Goal: Information Seeking & Learning: Learn about a topic

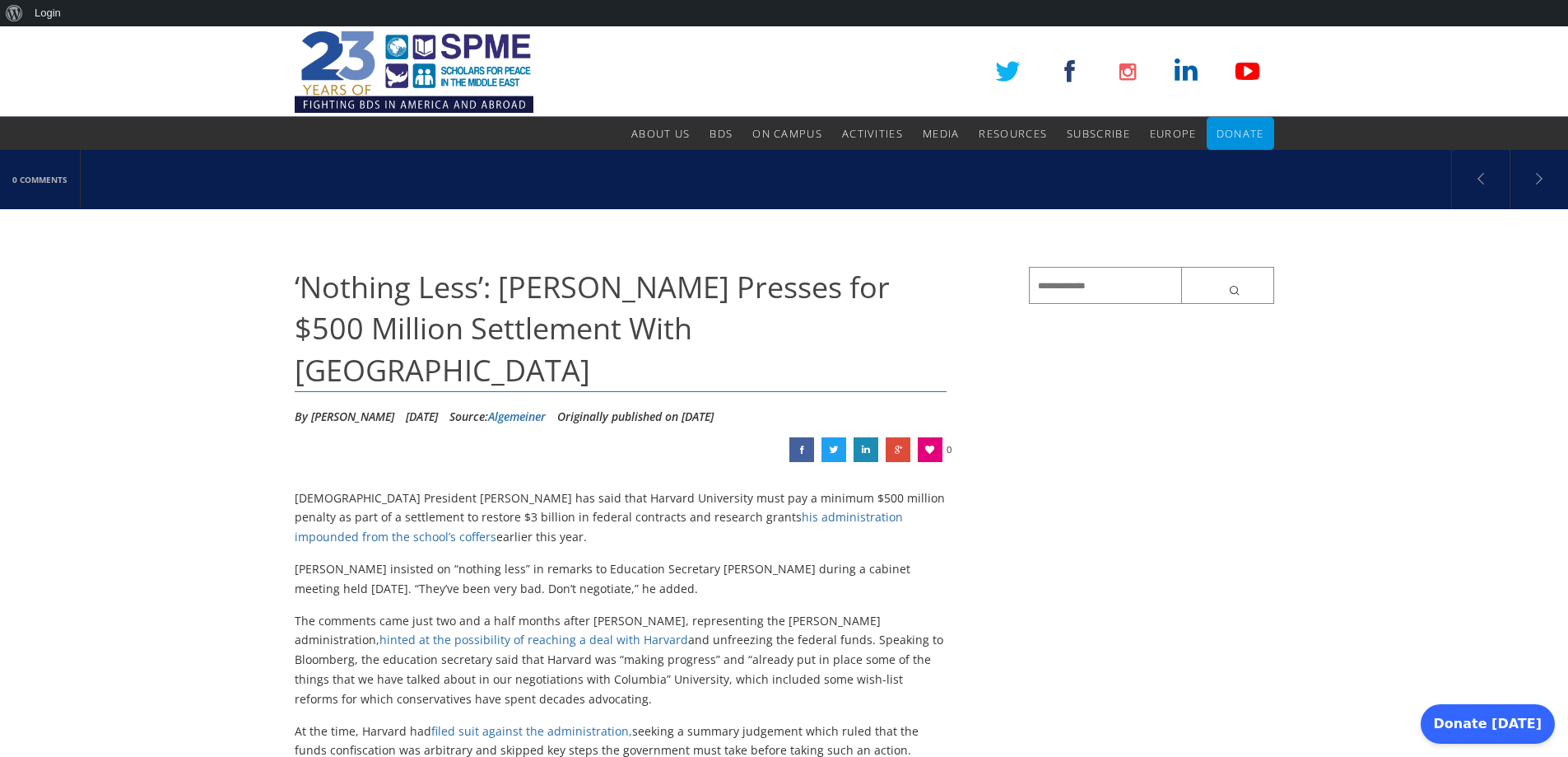
drag, startPoint x: 293, startPoint y: 452, endPoint x: 461, endPoint y: 498, distance: 174.2
copy p "[DEMOGRAPHIC_DATA] President [PERSON_NAME] has said that Harvard University mus…"
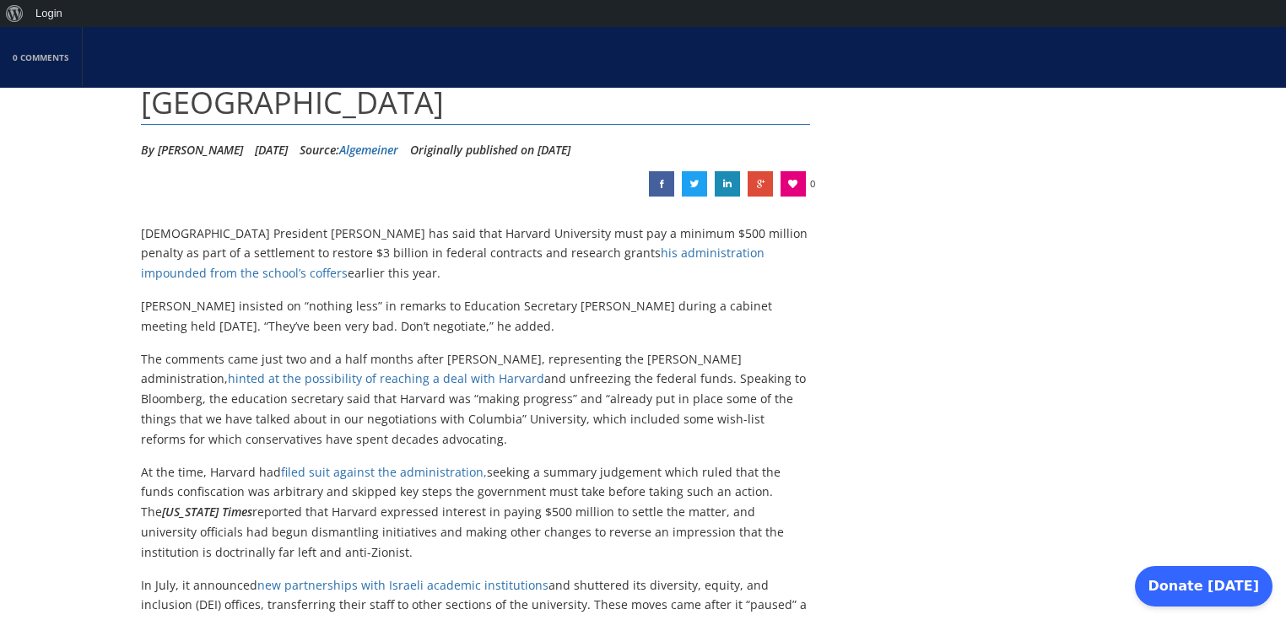
scroll to position [321, 0]
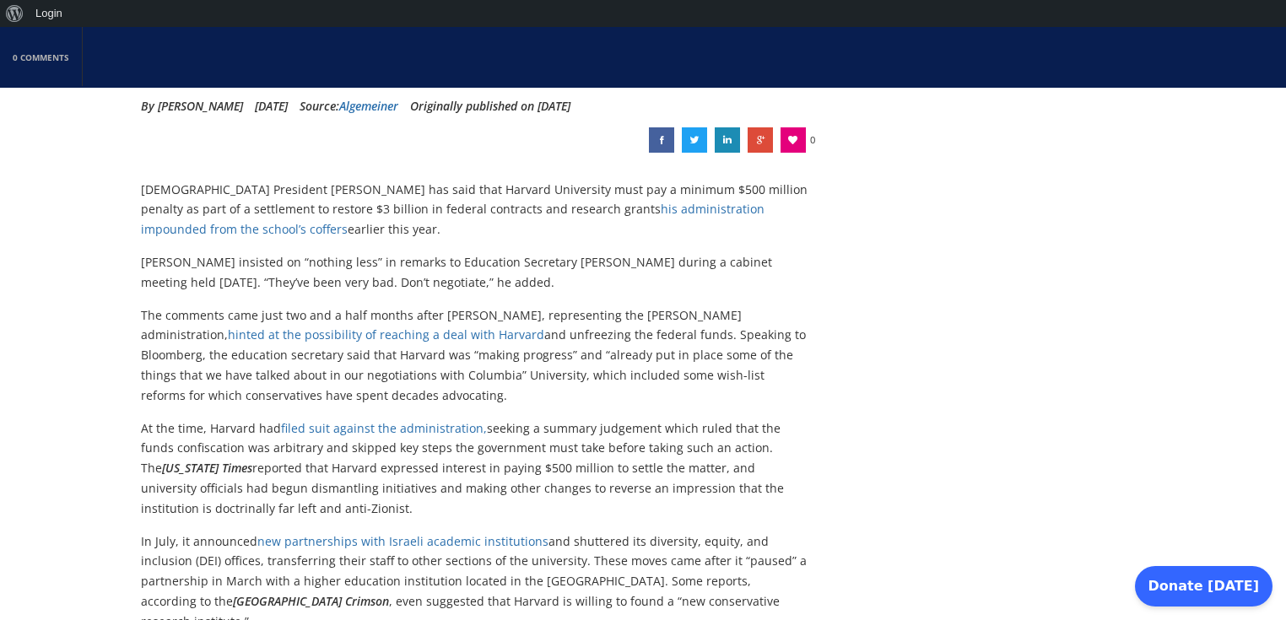
drag, startPoint x: 292, startPoint y: 313, endPoint x: 411, endPoint y: 348, distance: 123.9
click at [411, 348] on p "The comments came just two and a half months after [PERSON_NAME], representing …" at bounding box center [475, 355] width 669 height 100
copy p "was “making progress” and “already put in place some of the things that we have…"
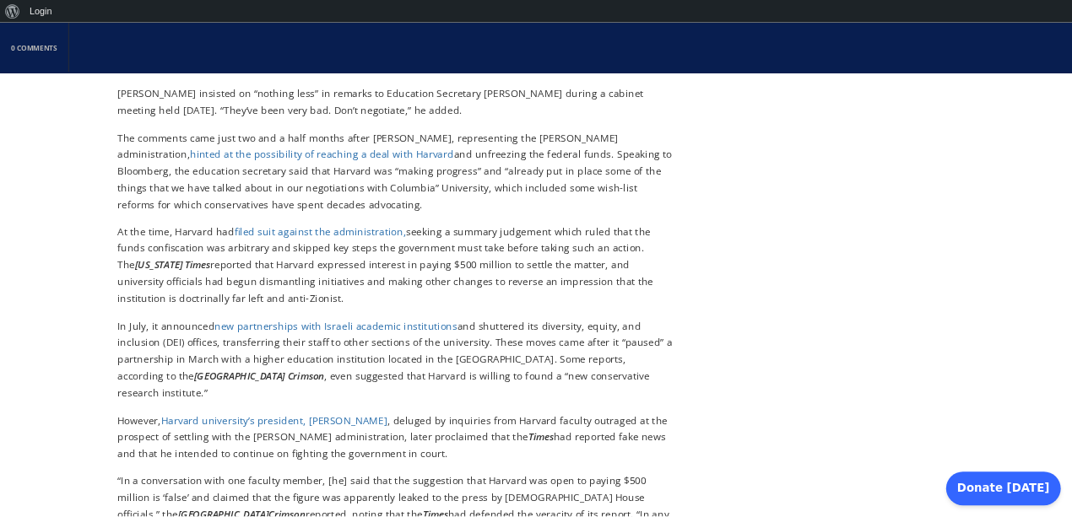
scroll to position [523, 0]
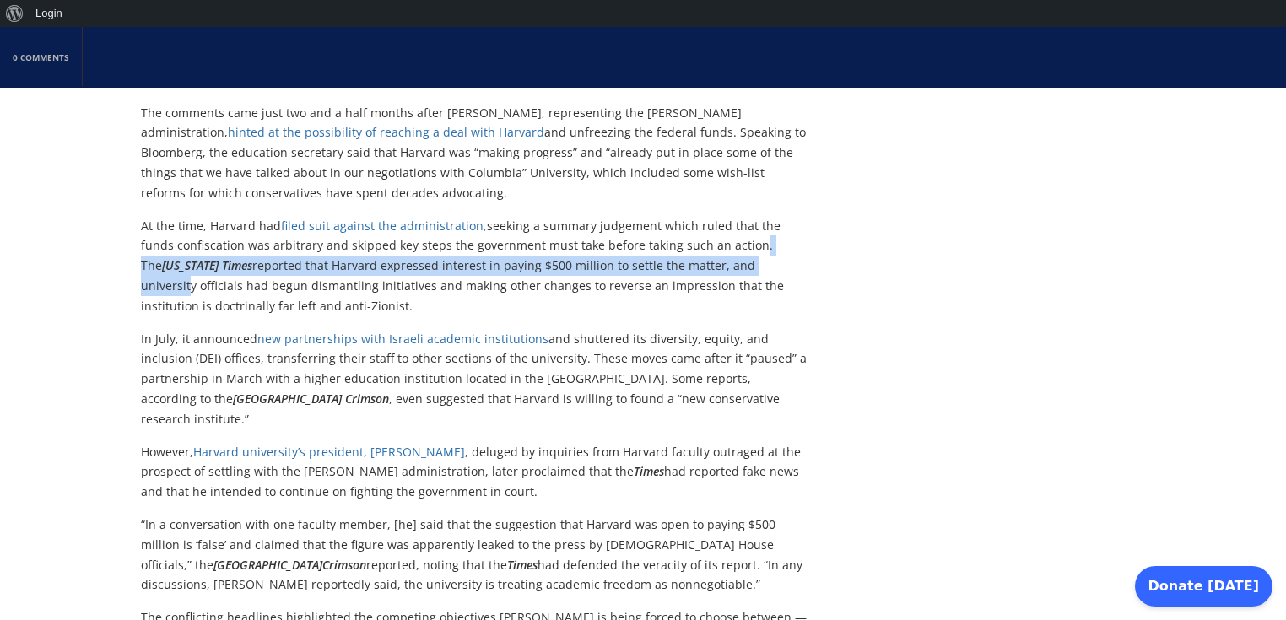
drag, startPoint x: 705, startPoint y: 197, endPoint x: 713, endPoint y: 222, distance: 25.6
click at [713, 222] on p "At the time, [PERSON_NAME] had filed suit against the administration, seeking a…" at bounding box center [475, 266] width 669 height 100
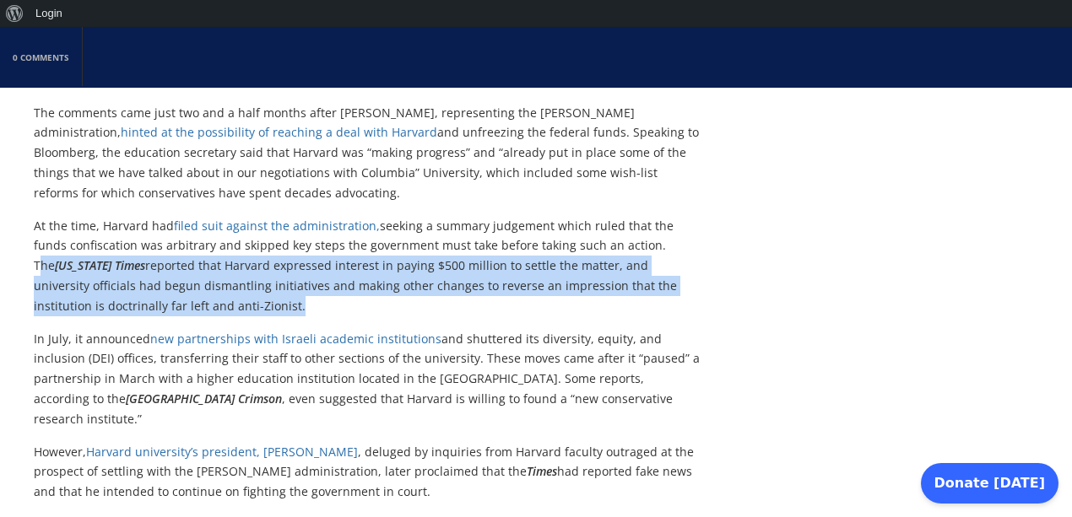
drag, startPoint x: 615, startPoint y: 201, endPoint x: 695, endPoint y: 272, distance: 107.0
click at [695, 272] on p "At the time, [PERSON_NAME] had filed suit against the administration, seeking a…" at bounding box center [368, 266] width 669 height 100
copy p "The [US_STATE] Times reported that Harvard expressed interest in paying $500 mi…"
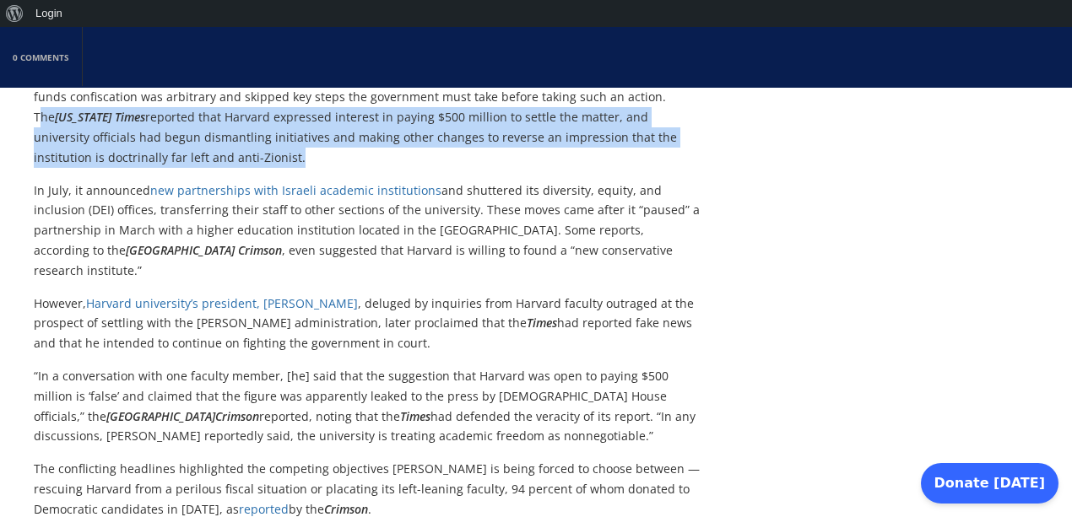
scroll to position [692, 0]
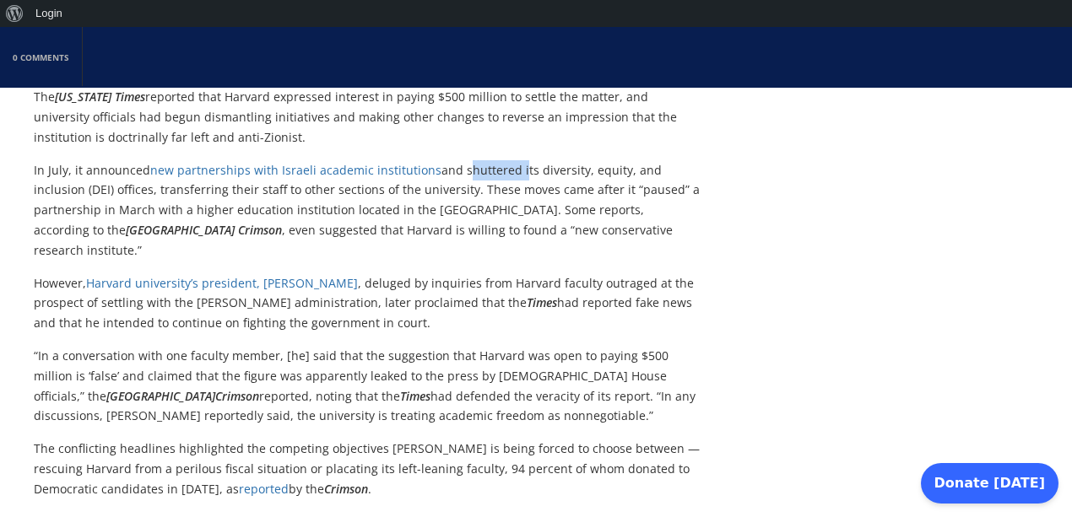
drag, startPoint x: 454, startPoint y: 127, endPoint x: 511, endPoint y: 131, distance: 57.5
click at [511, 160] on p "In July, it announced new partnerships with Israeli academic institutions and s…" at bounding box center [368, 210] width 669 height 100
copy p "shuttered"
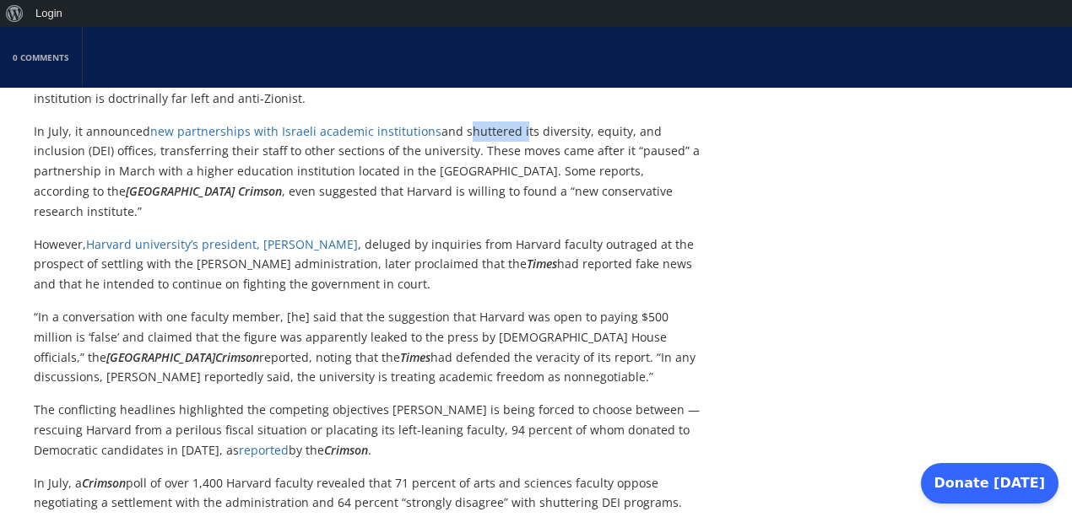
scroll to position [748, 0]
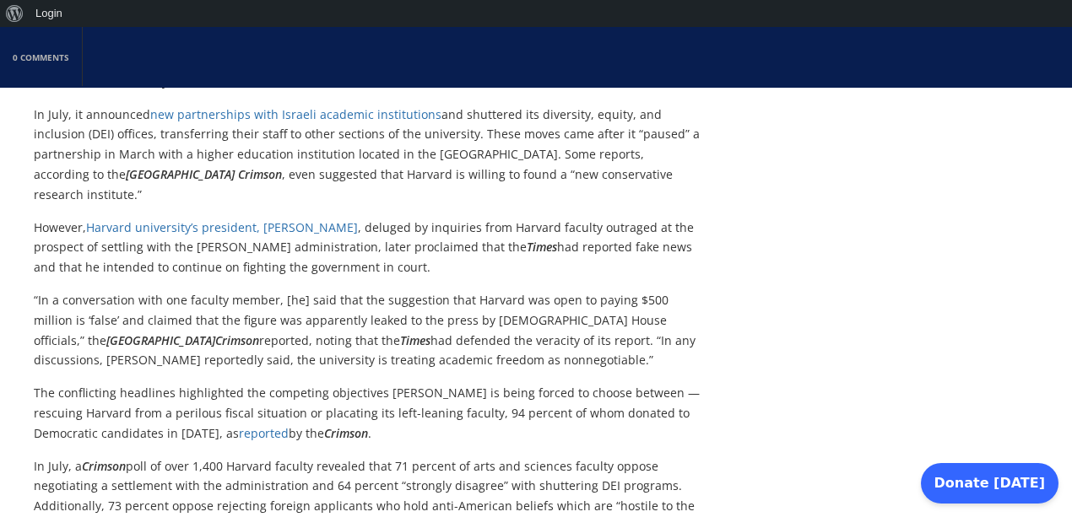
click at [435, 290] on p "“In a conversation with one faculty member, [he] said that the suggestion that …" at bounding box center [368, 330] width 669 height 80
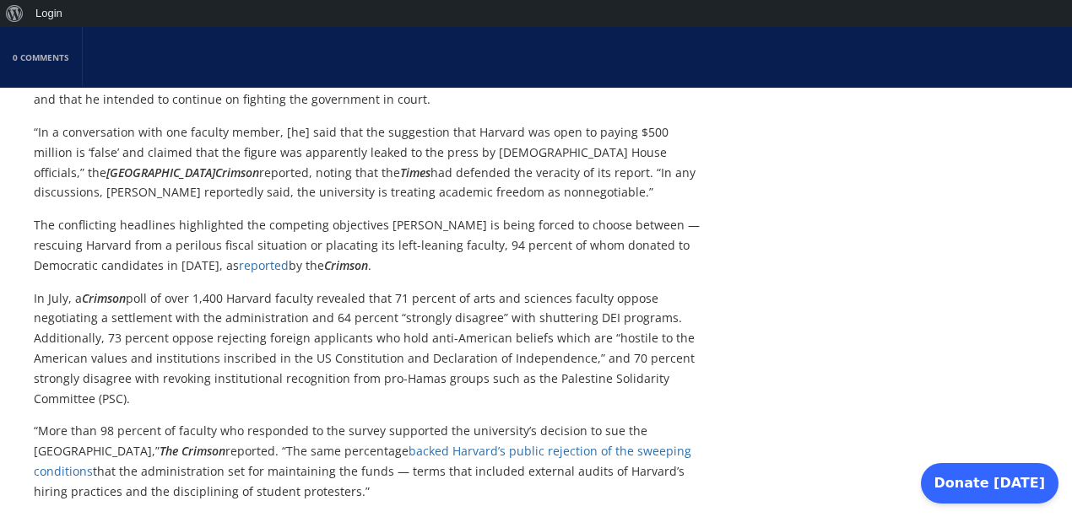
scroll to position [916, 0]
drag, startPoint x: 46, startPoint y: 158, endPoint x: 108, endPoint y: 158, distance: 62.4
click at [108, 214] on p "The conflicting headlines highlighted the competing objectives [PERSON_NAME] is…" at bounding box center [368, 244] width 669 height 60
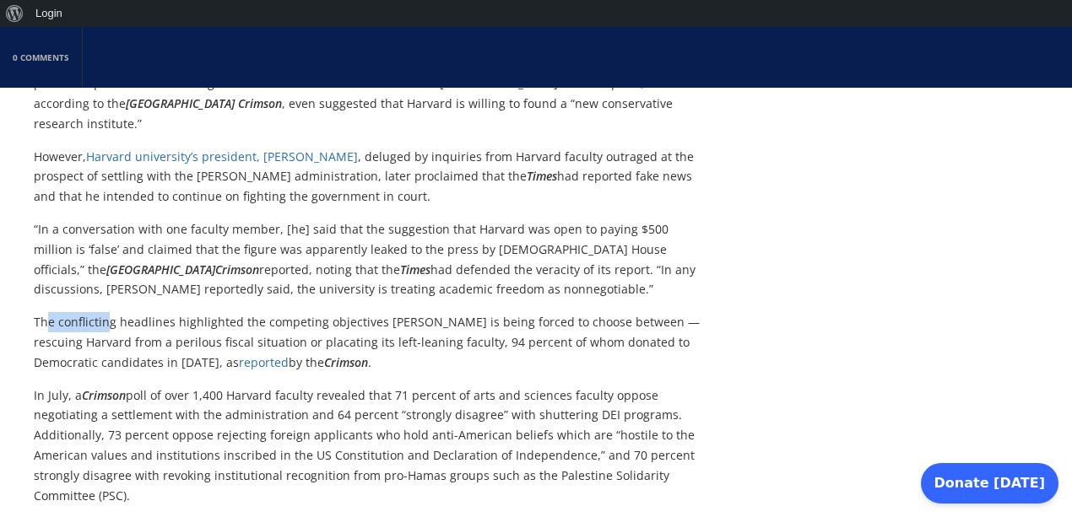
scroll to position [804, 0]
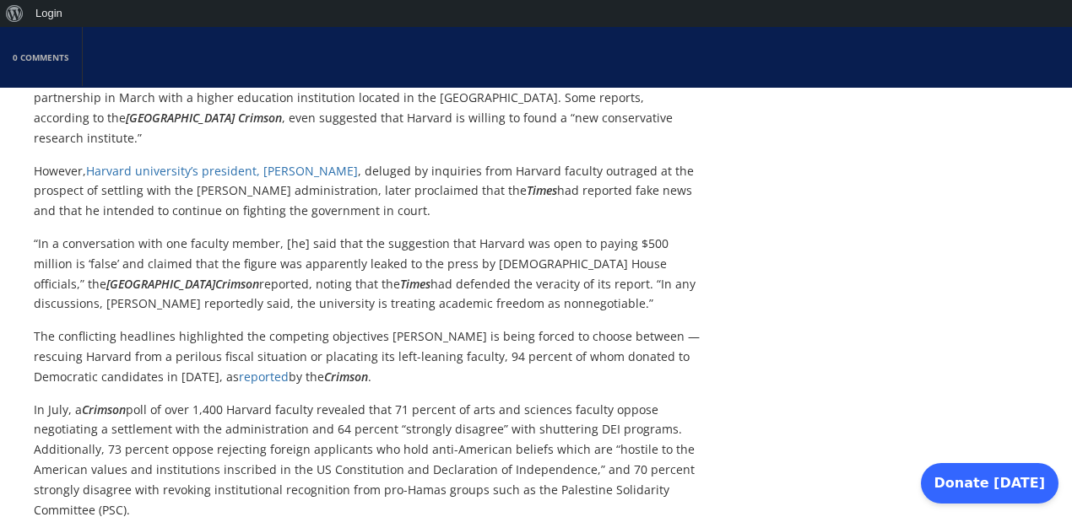
click at [213, 327] on p "The conflicting headlines highlighted the competing objectives [PERSON_NAME] is…" at bounding box center [368, 357] width 669 height 60
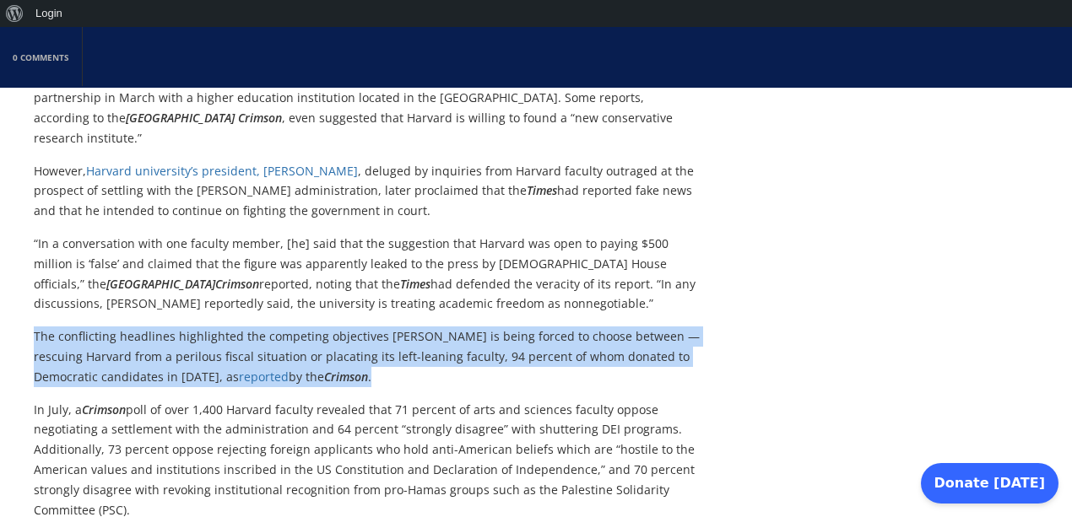
drag, startPoint x: 34, startPoint y: 273, endPoint x: 314, endPoint y: 310, distance: 282.6
click at [314, 327] on p "The conflicting headlines highlighted the competing objectives [PERSON_NAME] is…" at bounding box center [368, 357] width 669 height 60
copy p "The conflicting headlines highlighted the competing objectives [PERSON_NAME] is…"
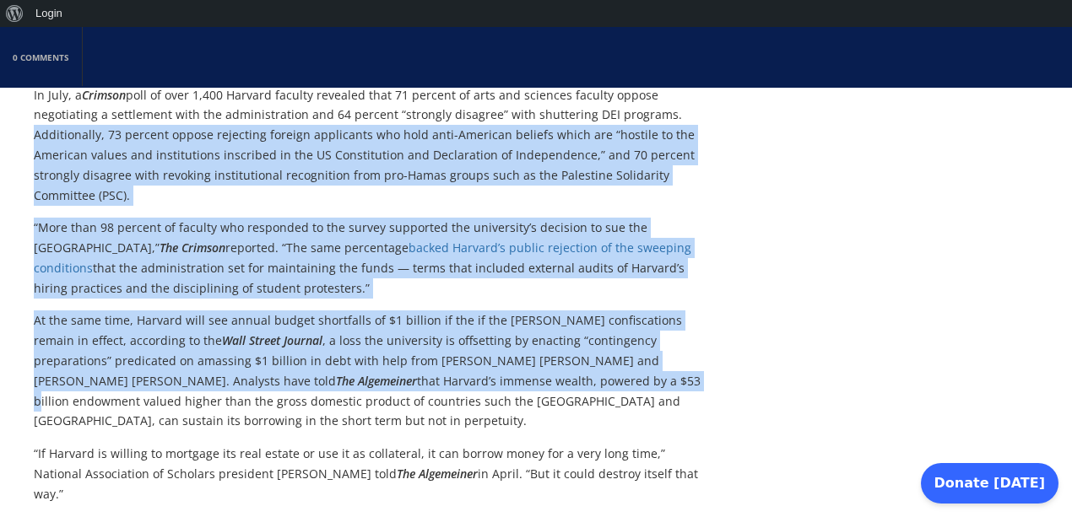
scroll to position [1254, 0]
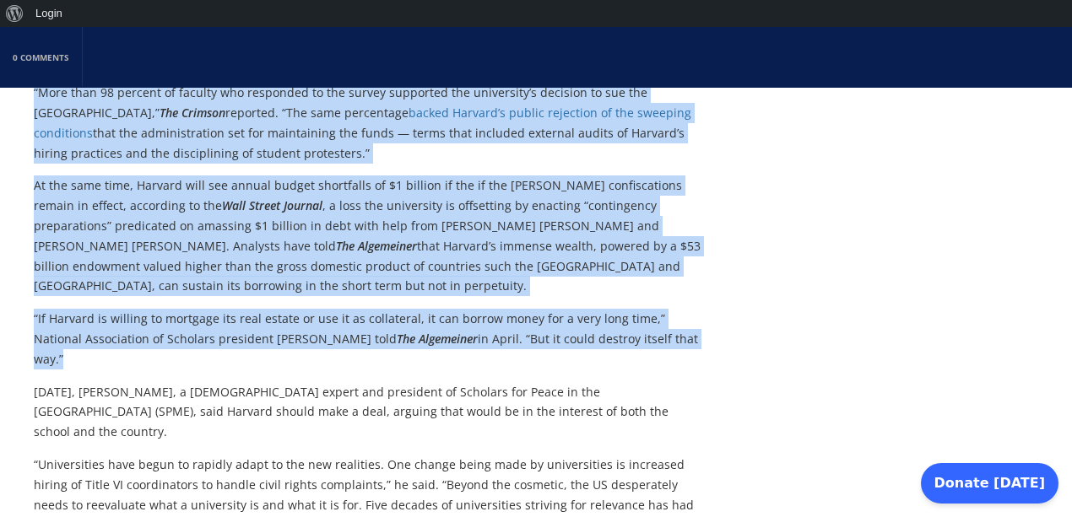
drag, startPoint x: 35, startPoint y: 165, endPoint x: 697, endPoint y: 250, distance: 667.1
copy div "Loremipsumdo, 67 sitamet consec adipiscin elitsed doeiusmodt inc utla etdo-Magn…"
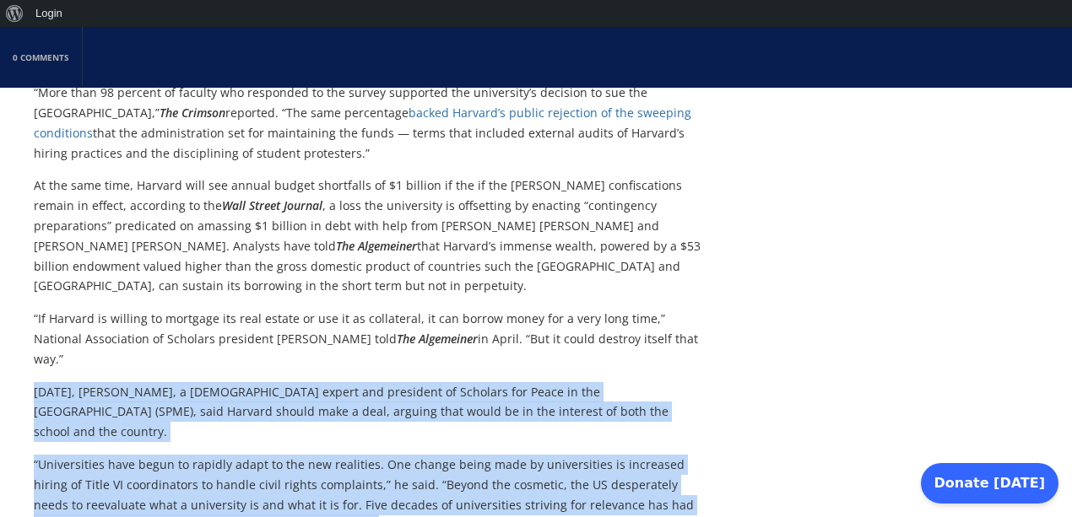
drag, startPoint x: 34, startPoint y: 287, endPoint x: 586, endPoint y: 462, distance: 579.9
copy div "[DATE], [PERSON_NAME], a [DEMOGRAPHIC_DATA] expert and president of Scholars fo…"
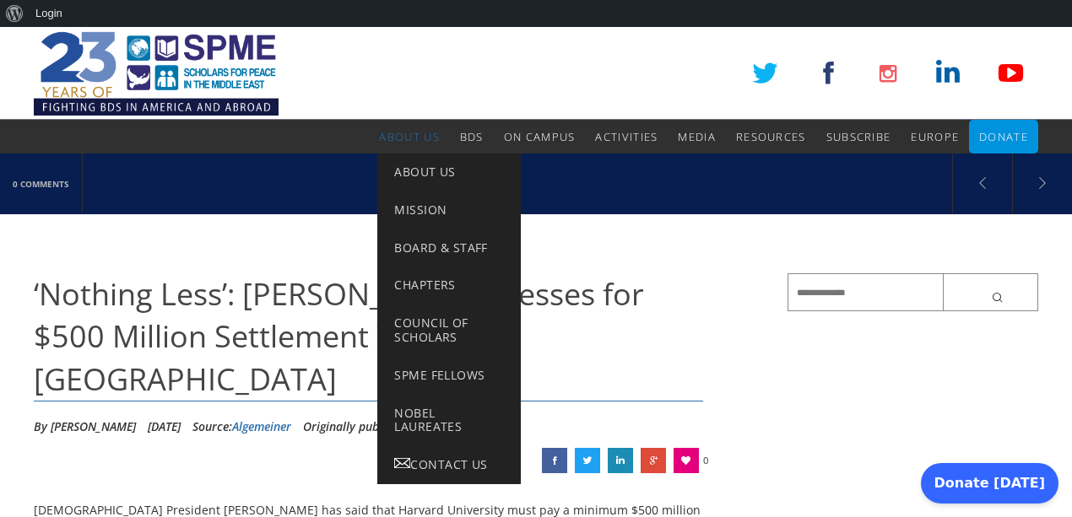
scroll to position [169, 0]
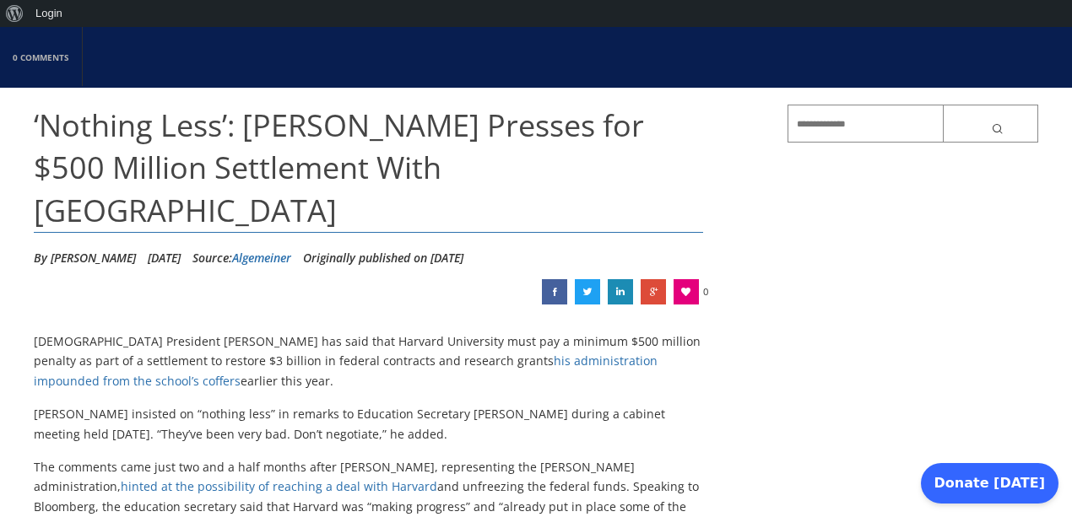
drag, startPoint x: 34, startPoint y: 297, endPoint x: 182, endPoint y: 339, distance: 154.4
click at [182, 339] on p "[DEMOGRAPHIC_DATA] President [PERSON_NAME] has said that Harvard University mus…" at bounding box center [368, 362] width 669 height 60
copy p "[DEMOGRAPHIC_DATA] President [PERSON_NAME] has said that Harvard University mus…"
click at [378, 332] on p "[DEMOGRAPHIC_DATA] President [PERSON_NAME] has said that Harvard University mus…" at bounding box center [368, 362] width 669 height 60
